Goal: Information Seeking & Learning: Understand process/instructions

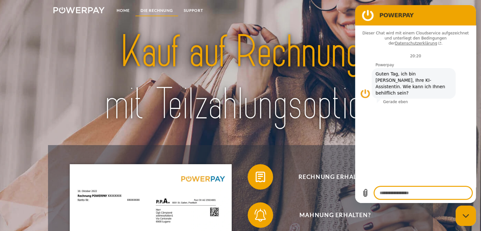
click at [160, 9] on link "DIE RECHNUNG" at bounding box center [156, 10] width 43 height 11
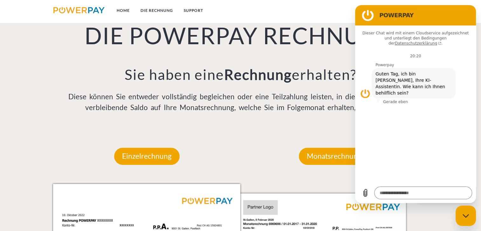
scroll to position [508, 0]
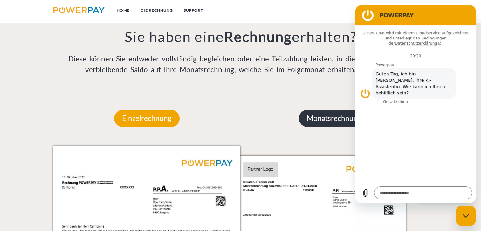
click at [321, 120] on p "Monatsrechnung" at bounding box center [334, 118] width 71 height 17
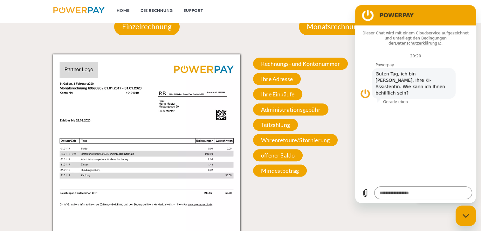
scroll to position [635, 0]
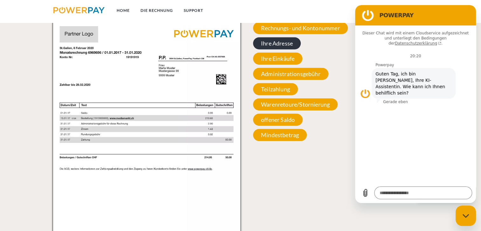
click at [282, 44] on span "Ihre Adresse" at bounding box center [277, 43] width 48 height 12
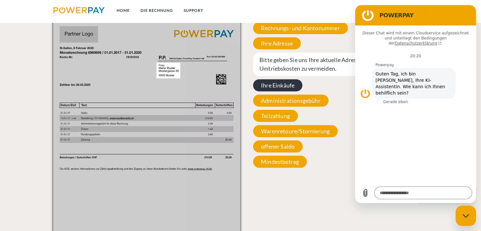
click at [275, 86] on span "Ihre Einkäufe" at bounding box center [277, 85] width 49 height 12
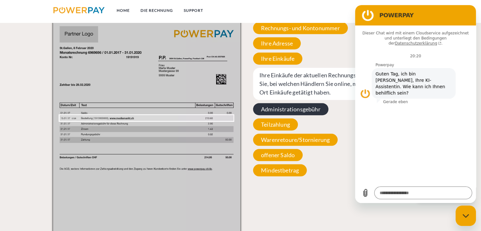
click at [280, 111] on span "Administrationsgebühr" at bounding box center [290, 109] width 75 height 12
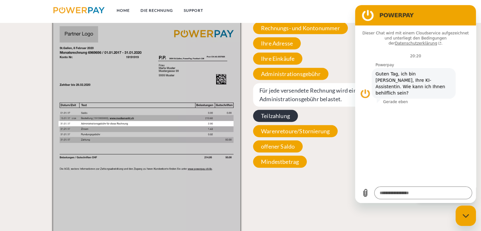
click at [277, 115] on span "Teilzahlung" at bounding box center [275, 116] width 45 height 12
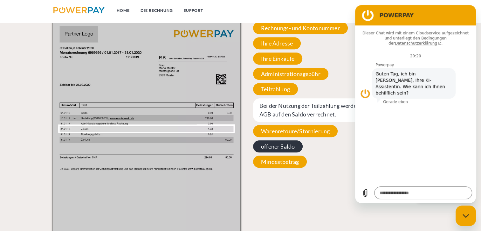
click at [281, 148] on span "offener Saldo" at bounding box center [278, 146] width 50 height 12
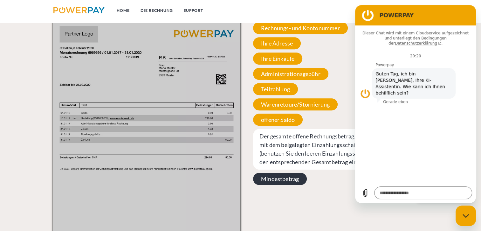
click at [279, 180] on span "Mindestbetrag" at bounding box center [280, 179] width 54 height 12
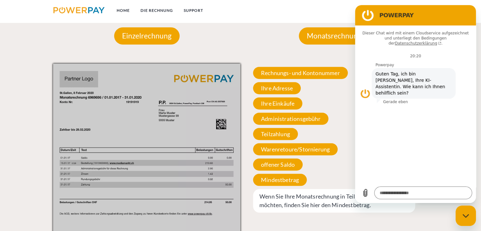
scroll to position [508, 0]
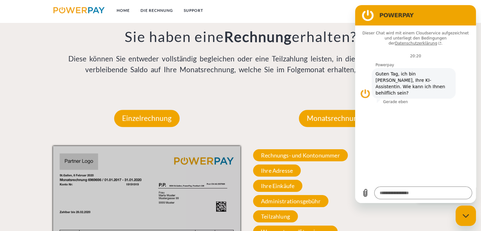
click at [368, 15] on figure at bounding box center [368, 15] width 13 height 13
click at [365, 88] on figure at bounding box center [366, 93] width 10 height 10
click at [125, 10] on link "Home" at bounding box center [123, 10] width 24 height 11
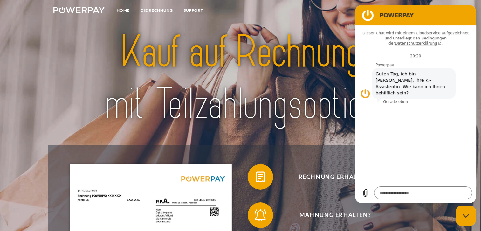
click at [193, 8] on link "SUPPORT" at bounding box center [194, 10] width 30 height 11
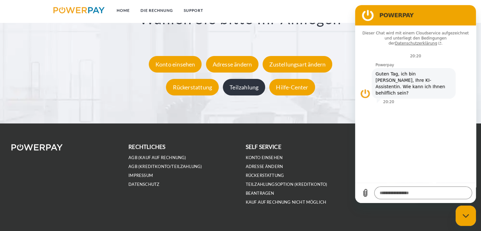
scroll to position [1225, 0]
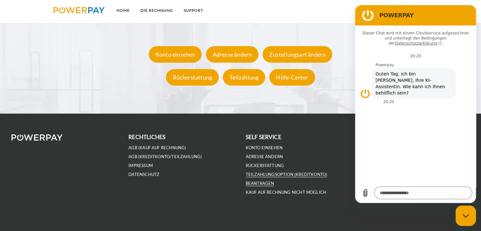
click at [260, 183] on link "Teilzahlungsoption (KREDITKONTO) beantragen" at bounding box center [287, 179] width 82 height 14
type textarea "*"
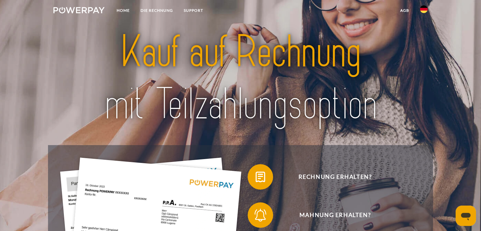
click at [209, 58] on img at bounding box center [241, 78] width 338 height 110
click at [232, 111] on img at bounding box center [241, 78] width 338 height 110
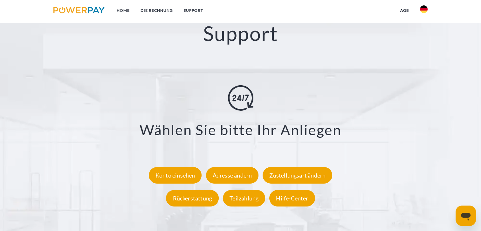
scroll to position [1114, 0]
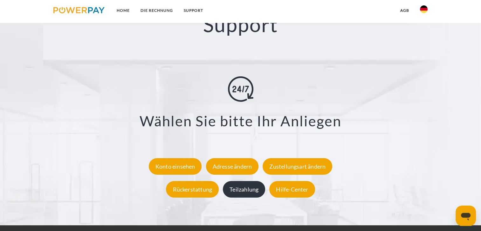
click at [252, 189] on div "Teilzahlung" at bounding box center [244, 189] width 42 height 17
